Goal: Task Accomplishment & Management: Manage account settings

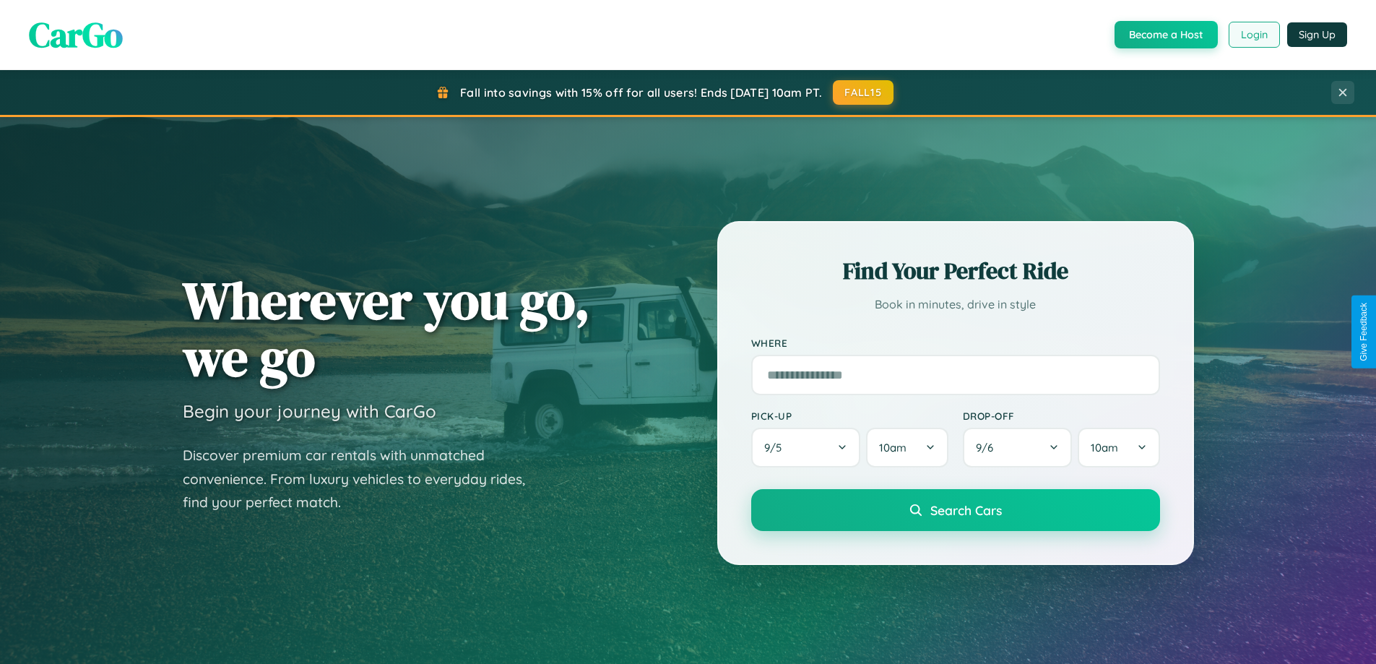
click at [1254, 35] on button "Login" at bounding box center [1254, 35] width 51 height 26
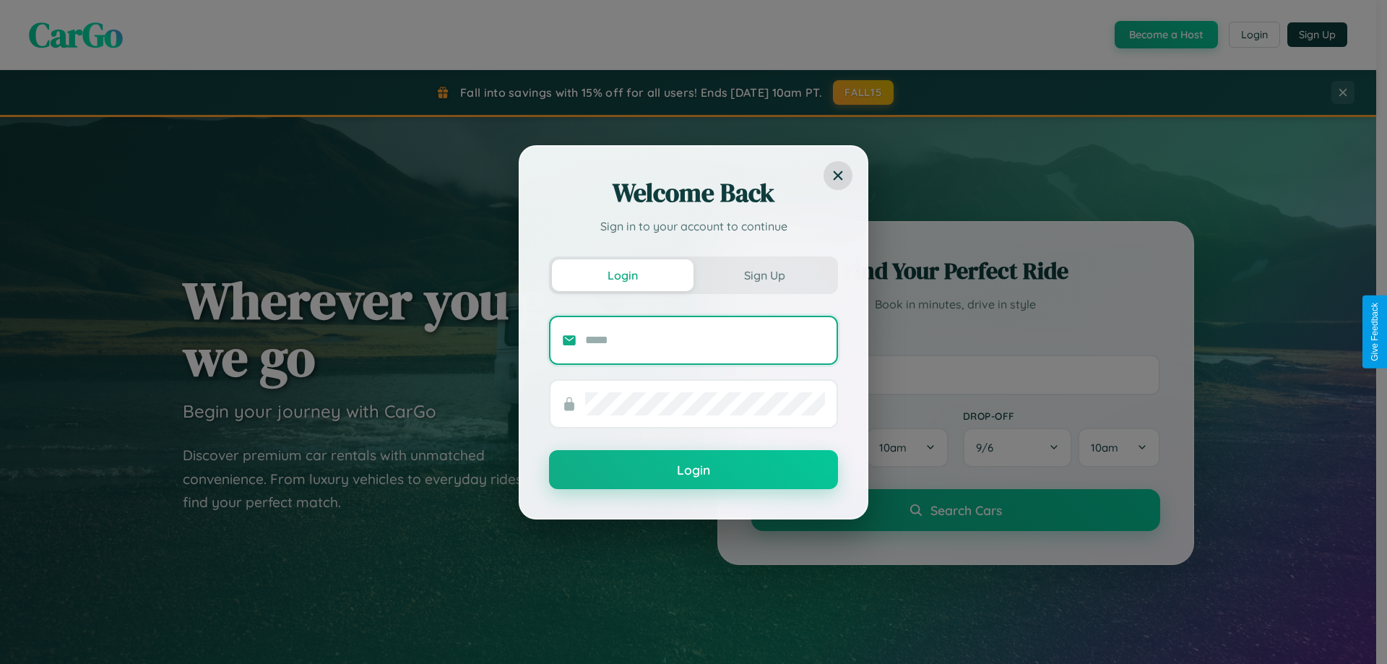
click at [705, 340] on input "text" at bounding box center [705, 340] width 240 height 23
type input "**********"
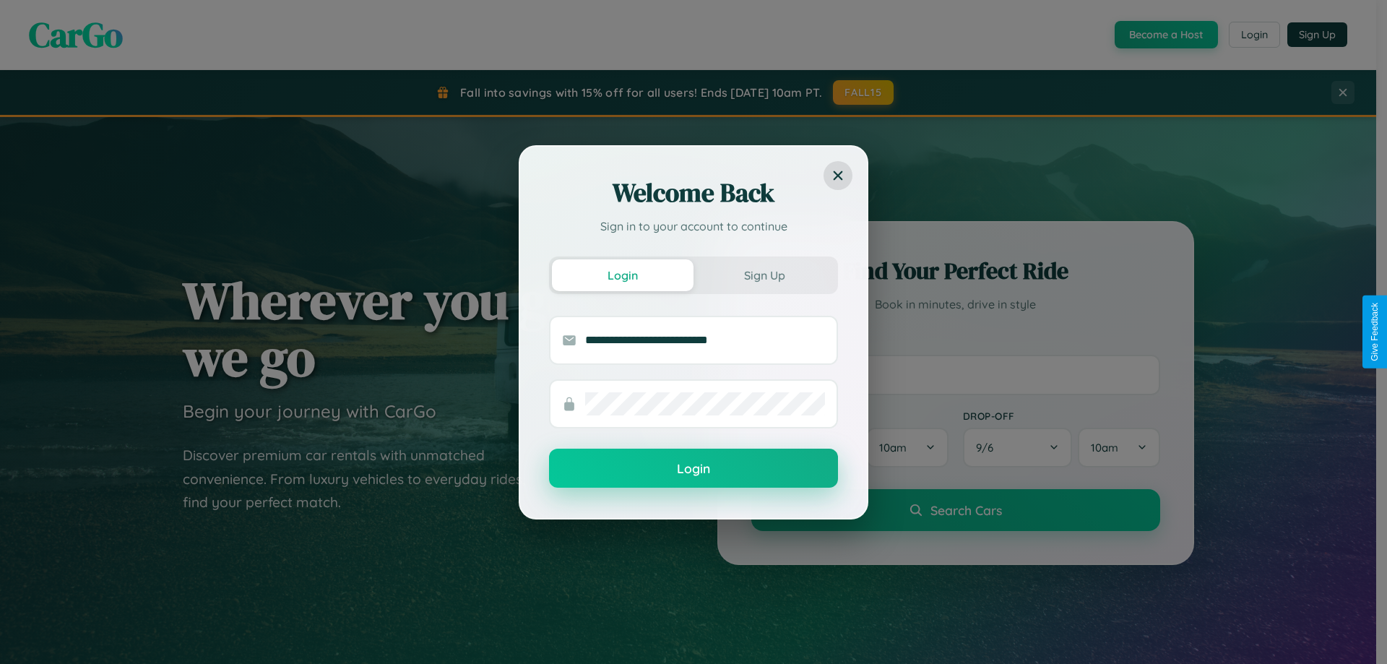
click at [694, 469] on button "Login" at bounding box center [693, 468] width 289 height 39
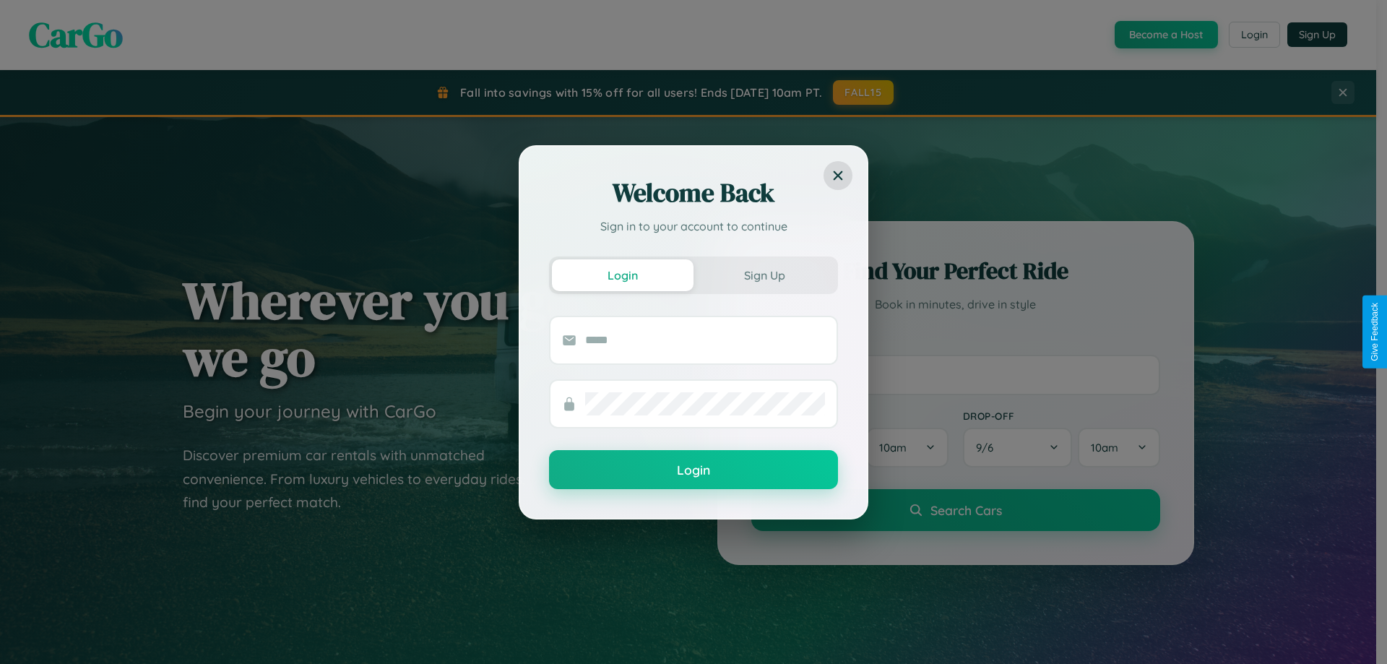
click at [1254, 35] on div "Welcome Back Sign in to your account to continue Login Sign Up Login" at bounding box center [693, 332] width 1387 height 664
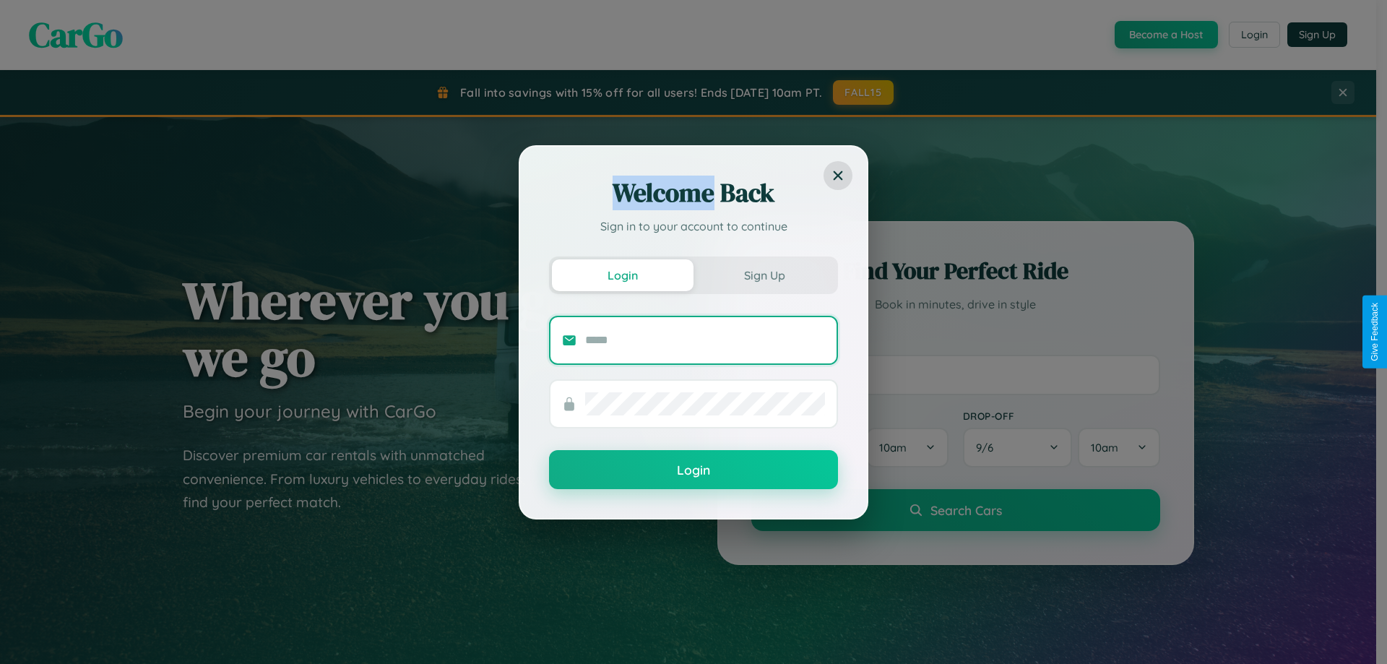
click at [705, 340] on input "text" at bounding box center [705, 340] width 240 height 23
type input "**********"
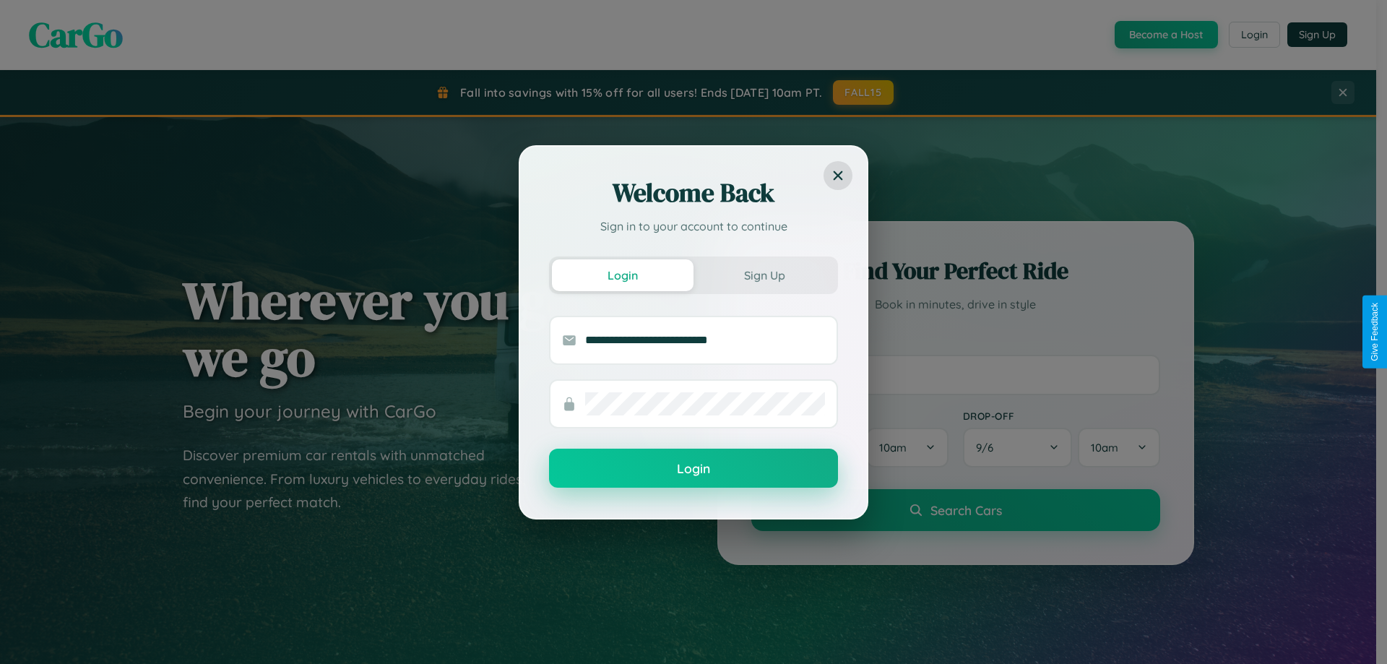
click at [694, 469] on button "Login" at bounding box center [693, 468] width 289 height 39
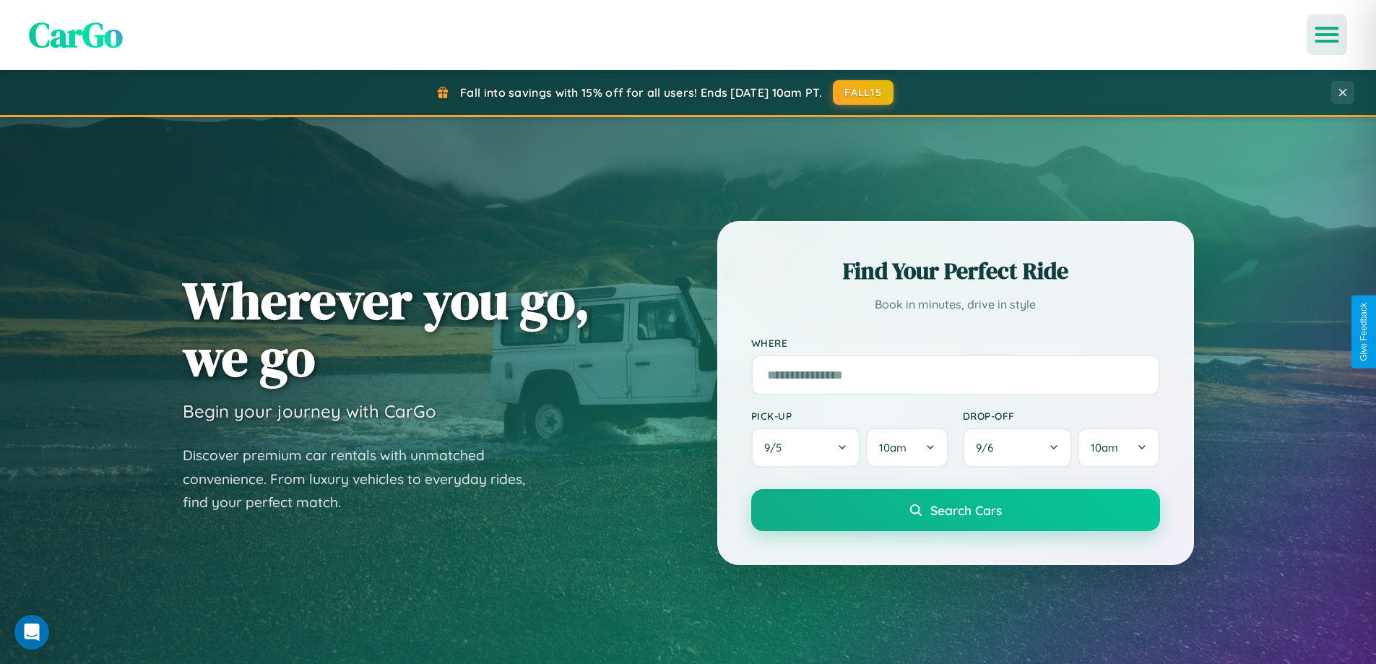
click at [1327, 35] on icon "Open menu" at bounding box center [1327, 34] width 21 height 13
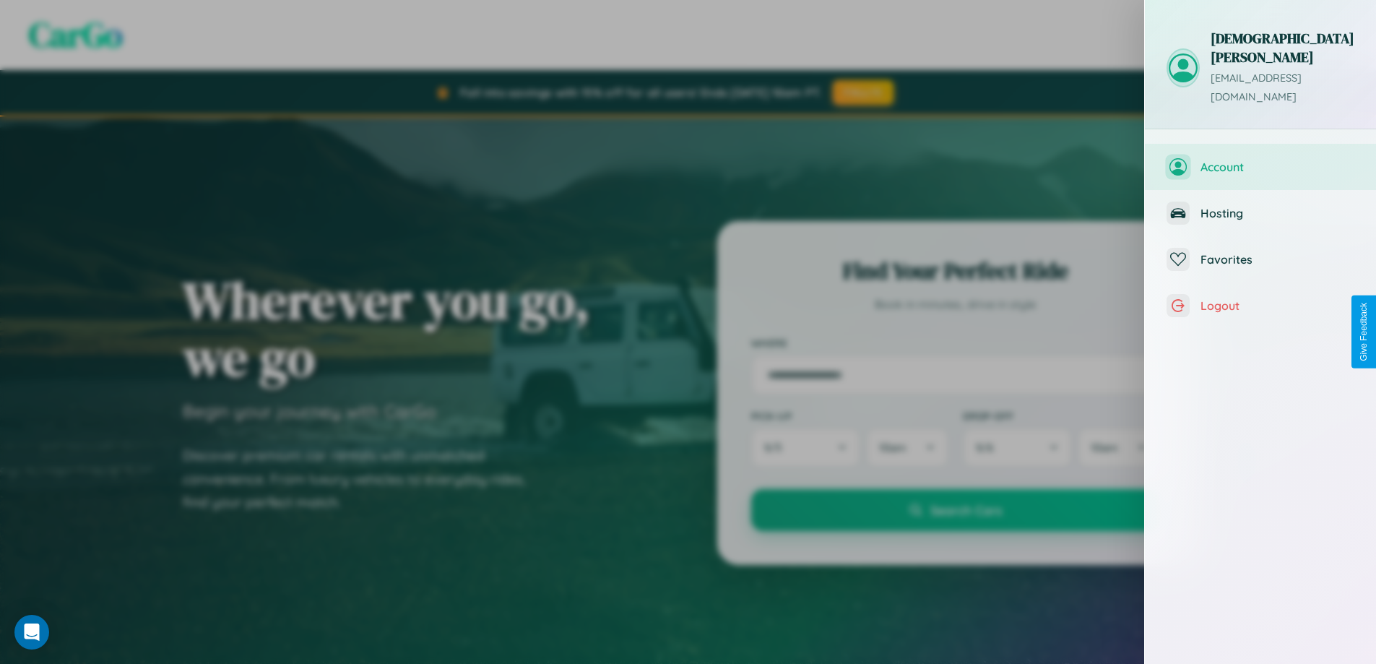
click at [1261, 160] on span "Account" at bounding box center [1278, 167] width 154 height 14
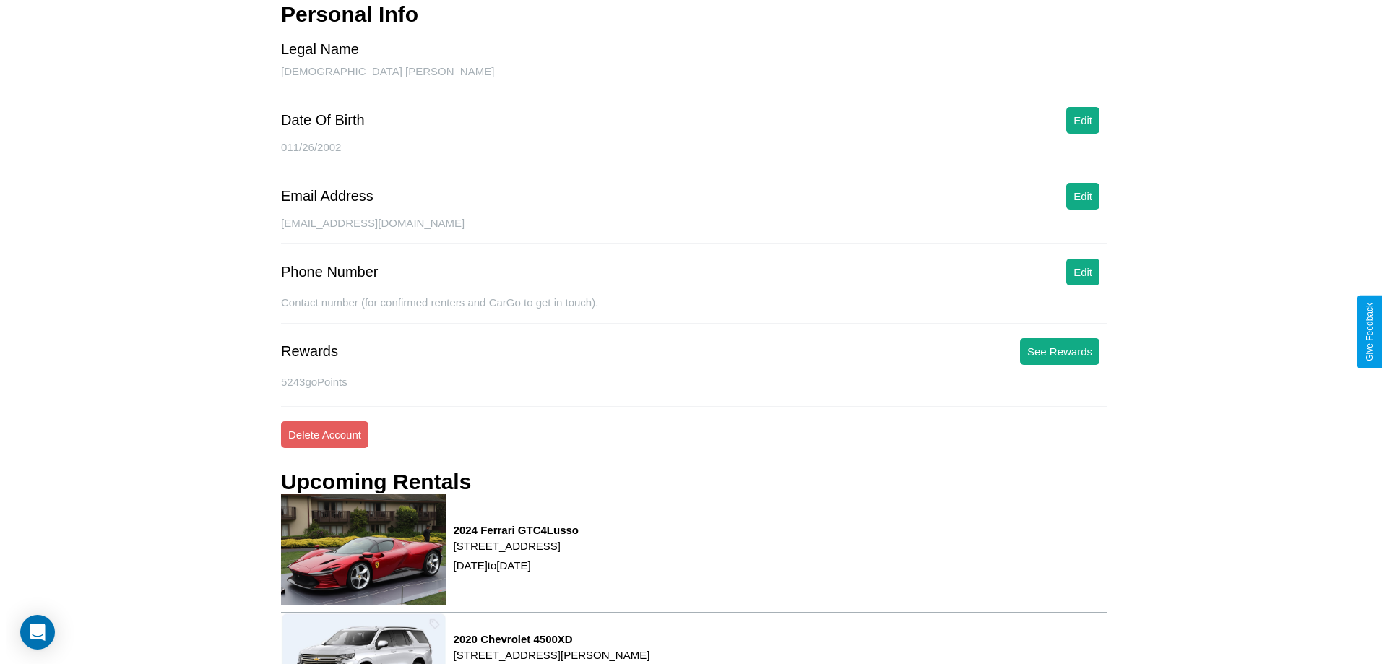
scroll to position [196, 0]
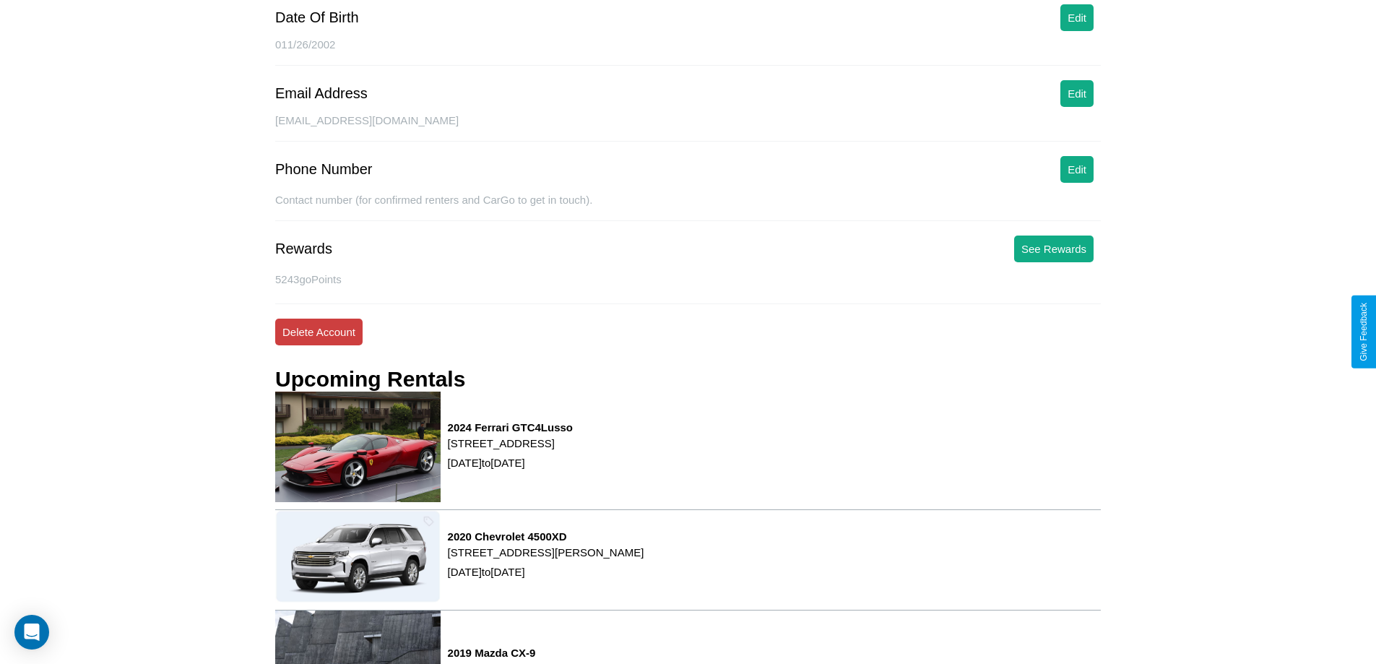
click at [319, 332] on button "Delete Account" at bounding box center [318, 332] width 87 height 27
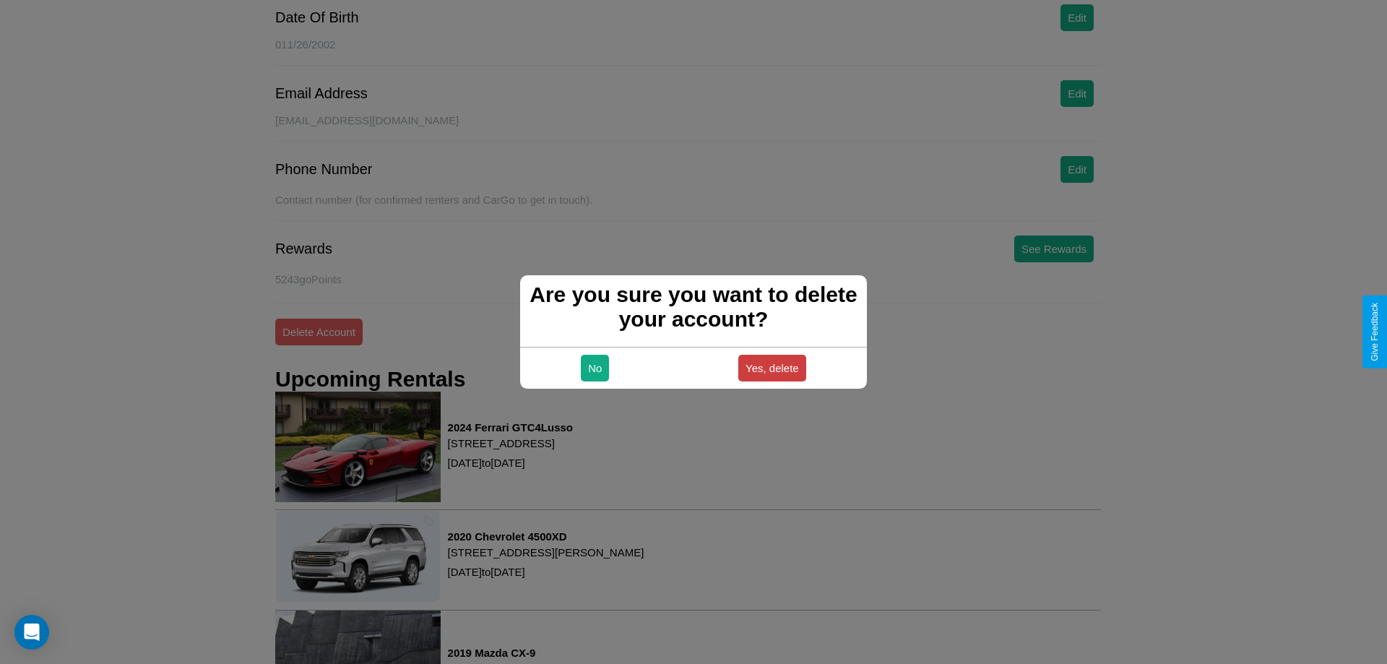
click at [772, 368] on button "Yes, delete" at bounding box center [772, 368] width 68 height 27
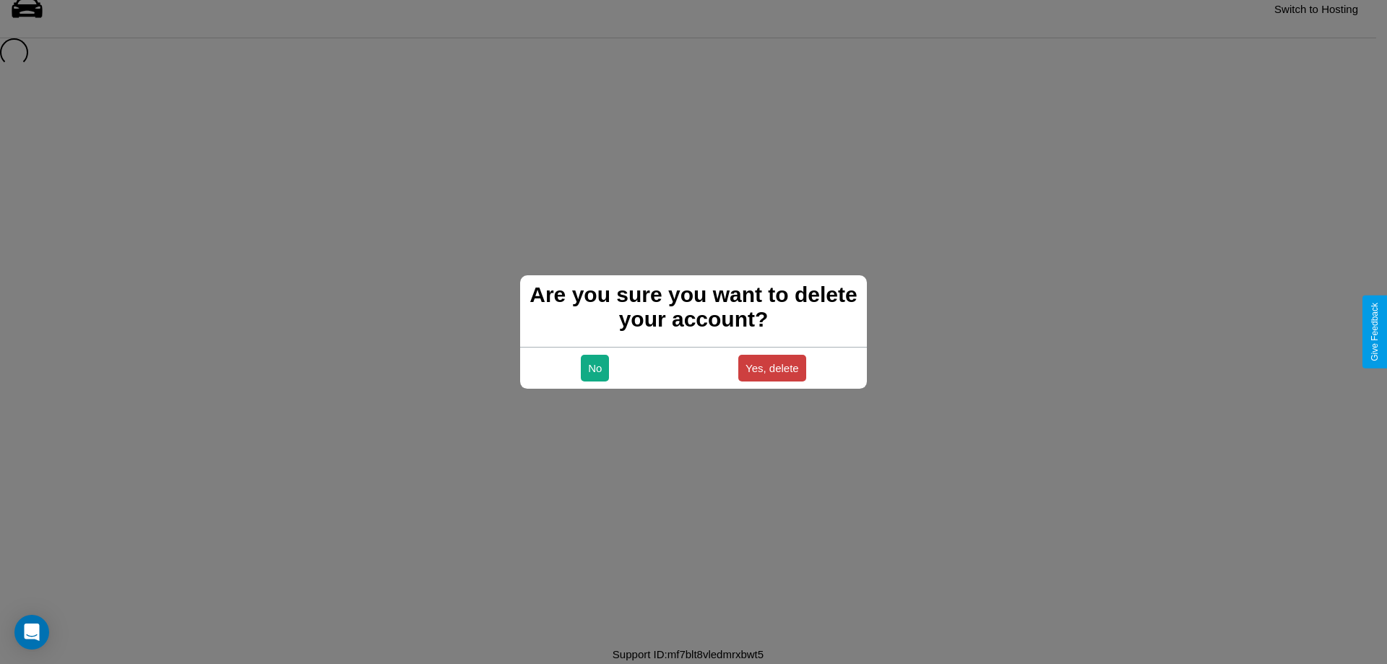
scroll to position [20, 0]
